Goal: Communication & Community: Answer question/provide support

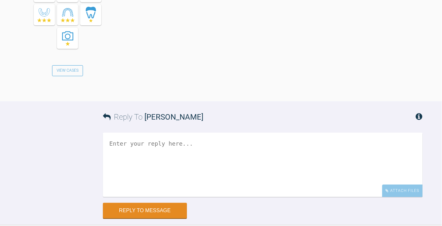
scroll to position [981, 0]
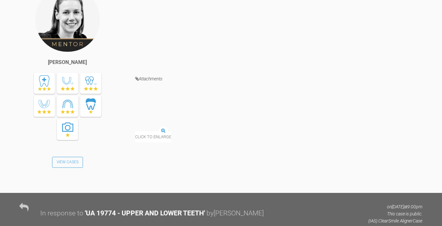
scroll to position [677, 0]
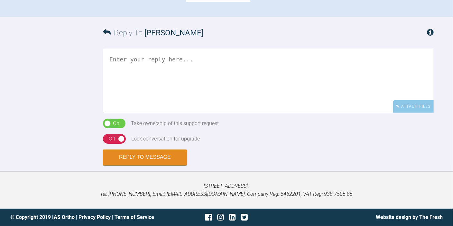
scroll to position [520, 0]
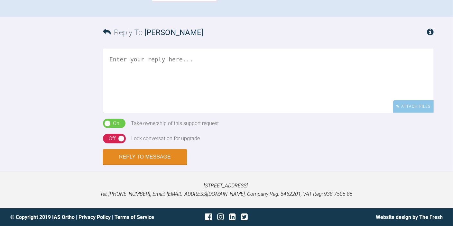
click at [187, 113] on textarea at bounding box center [268, 81] width 331 height 64
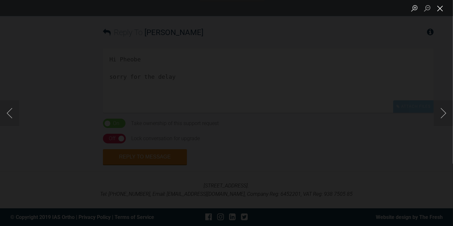
click at [316, 8] on button "Close lightbox" at bounding box center [440, 8] width 13 height 11
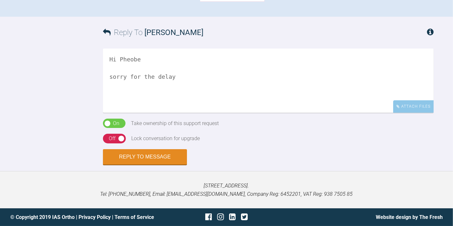
scroll to position [558, 0]
click at [181, 113] on textarea "Hi Pheobe sorry for the delay" at bounding box center [268, 81] width 331 height 64
click at [257, 113] on textarea "Hi Pheobe sorry for the delay Definitely scope to improve aesthetics." at bounding box center [268, 81] width 331 height 64
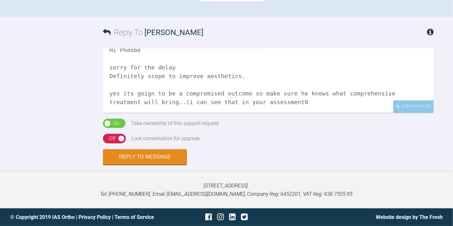
scroll to position [563, 0]
click at [310, 113] on textarea "Hi Pheobe sorry for the delay Definitely scope to improve aesthetics. yes its g…" at bounding box center [268, 81] width 331 height 64
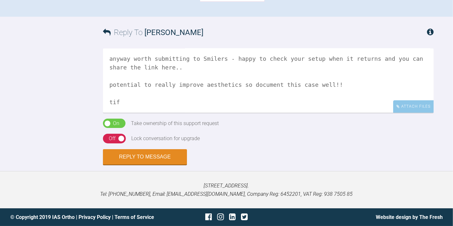
scroll to position [88, 0]
type textarea "Hi Pheobe sorry for the delay Definitely scope to improve aesthetics. yes its g…"
click at [115, 136] on div "On Off" at bounding box center [114, 139] width 23 height 10
click at [125, 152] on button "Reply to Message" at bounding box center [145, 157] width 84 height 15
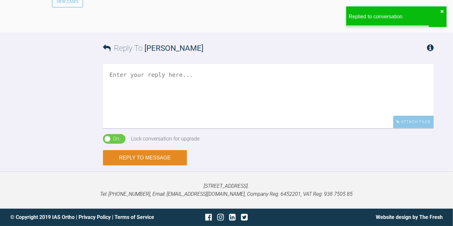
scroll to position [766, 0]
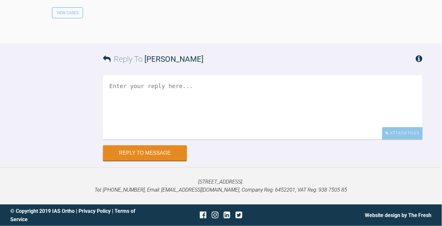
scroll to position [658, 0]
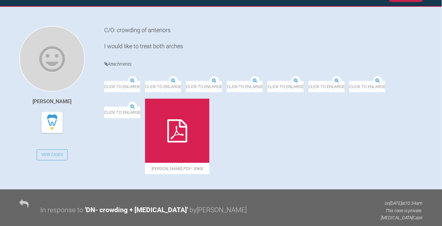
scroll to position [47, 0]
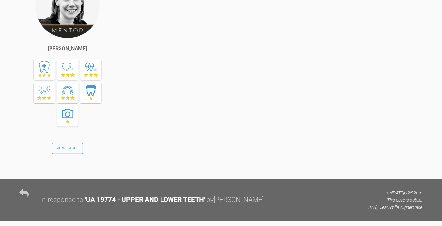
scroll to position [415, 0]
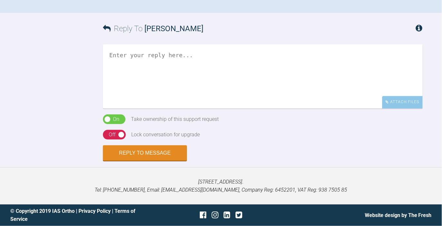
scroll to position [429, 0]
click at [189, 109] on textarea at bounding box center [263, 77] width 320 height 64
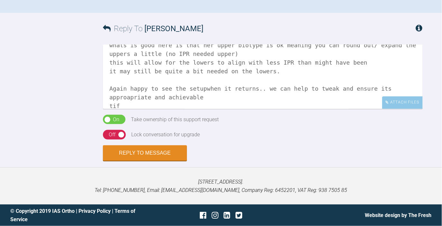
scroll to position [54, 0]
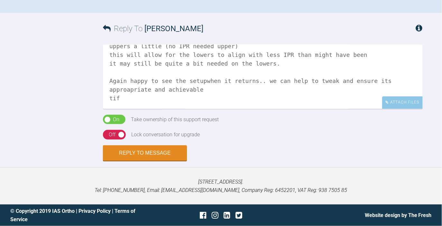
click at [129, 102] on textarea "Hi Phoebe nice potential case here.. and nice presentation. whats is good here …" at bounding box center [263, 77] width 320 height 64
type textarea "Hi Phoebe nice potential case here.. and nice presentation. whats is good here …"
click at [123, 140] on div "On Off" at bounding box center [114, 135] width 23 height 10
click at [125, 161] on button "Reply to Message" at bounding box center [145, 153] width 84 height 15
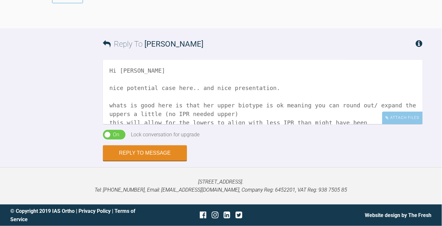
scroll to position [718, 0]
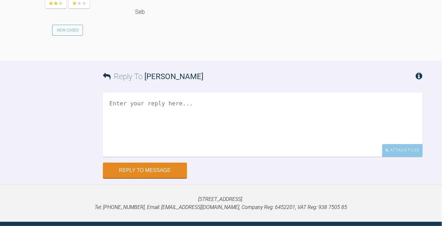
scroll to position [578, 0]
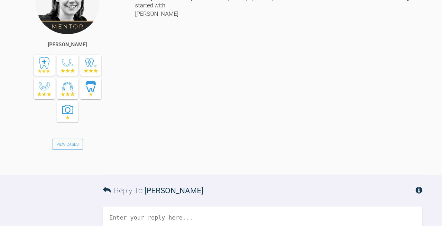
scroll to position [391, 0]
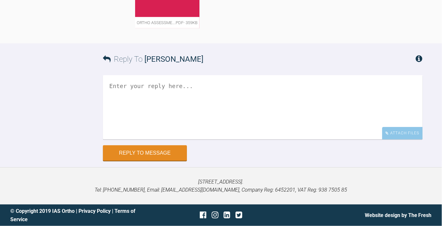
scroll to position [2667, 0]
click at [169, 140] on textarea at bounding box center [263, 107] width 320 height 64
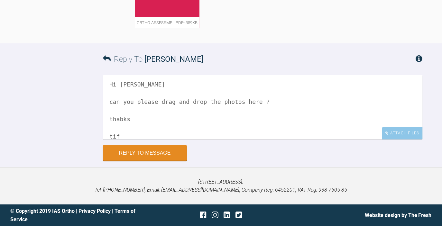
scroll to position [19, 0]
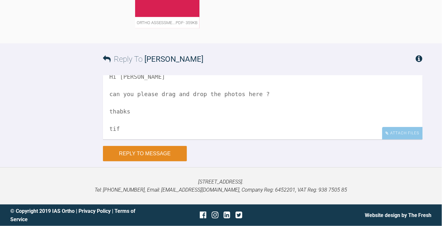
type textarea "Hi [PERSON_NAME] can you please drag and drop the photos here ? thabks tif"
click at [149, 161] on button "Reply to Message" at bounding box center [145, 153] width 84 height 15
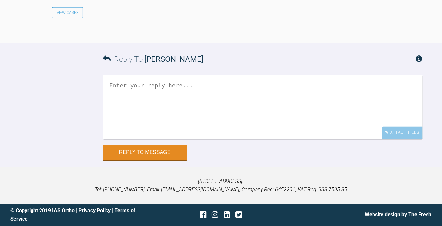
scroll to position [2868, 0]
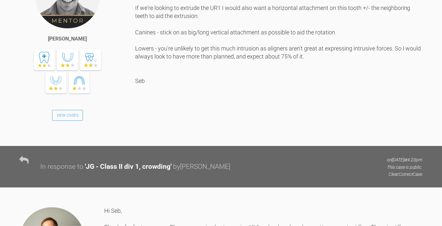
scroll to position [300, 0]
